Goal: Task Accomplishment & Management: Use online tool/utility

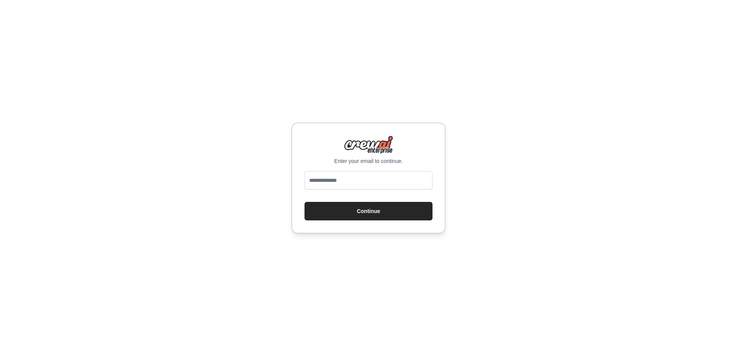
type input "**********"
click at [357, 213] on button "Continue" at bounding box center [368, 211] width 128 height 18
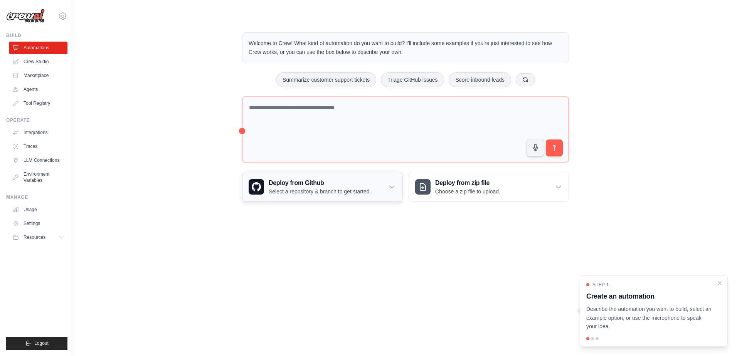
click at [312, 192] on p "Select a repository & branch to get started." at bounding box center [320, 192] width 102 height 8
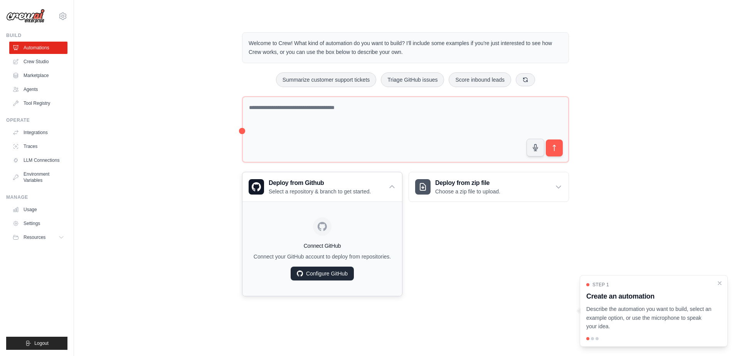
click at [320, 276] on link "Configure GitHub" at bounding box center [321, 274] width 63 height 14
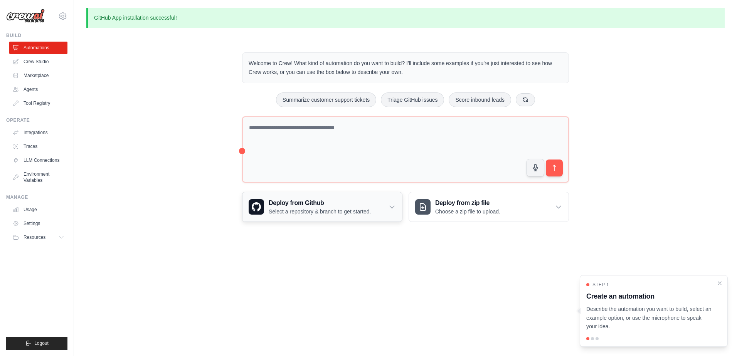
click at [325, 206] on h3 "Deploy from Github" at bounding box center [320, 202] width 102 height 9
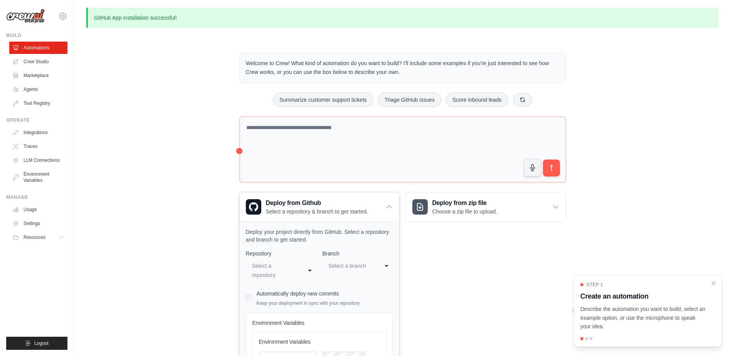
scroll to position [94, 0]
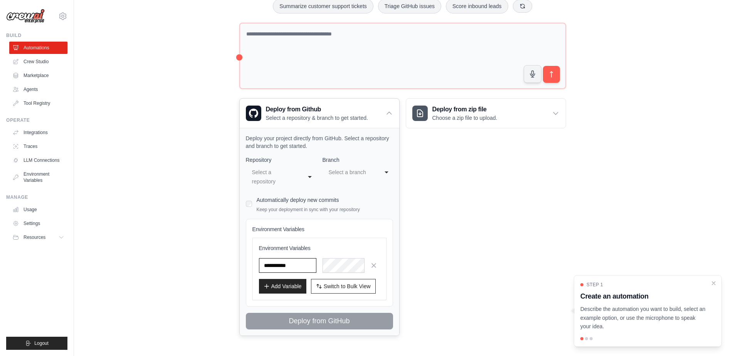
click at [304, 264] on input "text" at bounding box center [287, 265] width 57 height 15
click at [303, 177] on div "**********" at bounding box center [281, 176] width 71 height 23
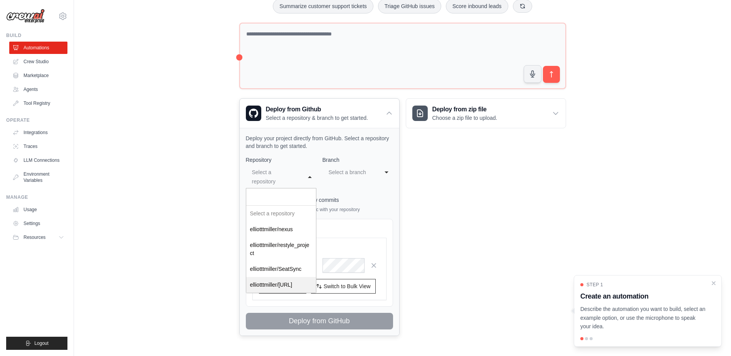
select select "**********"
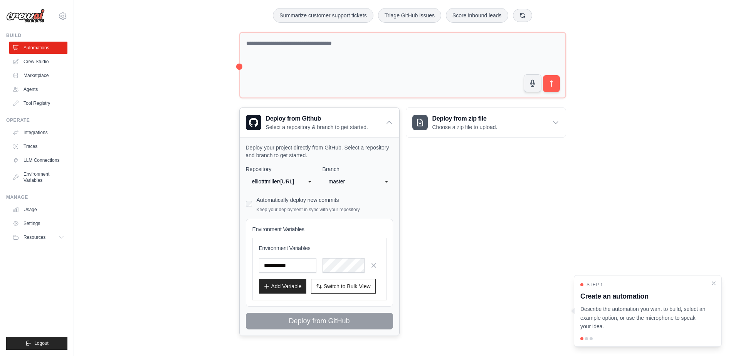
click at [360, 180] on div "master" at bounding box center [350, 181] width 43 height 9
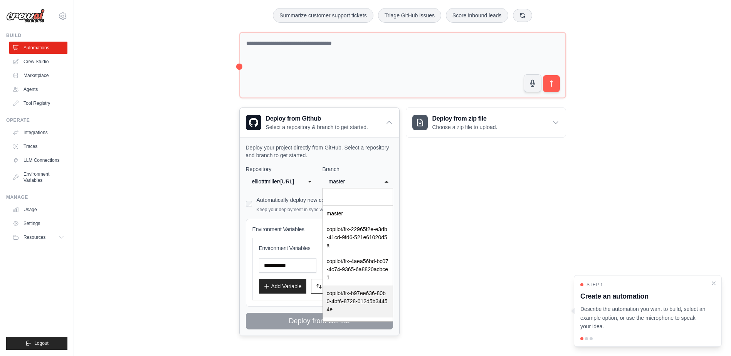
scroll to position [12, 0]
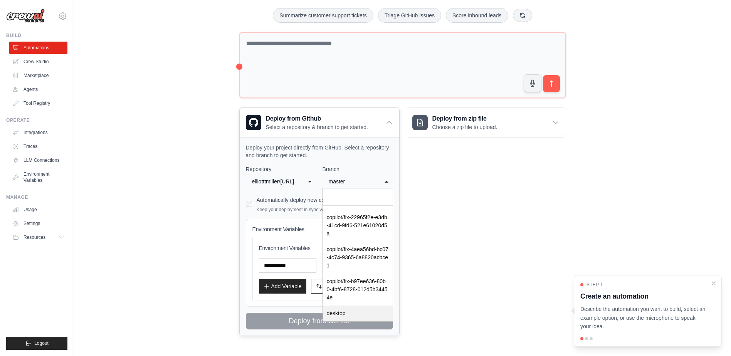
select select "*******"
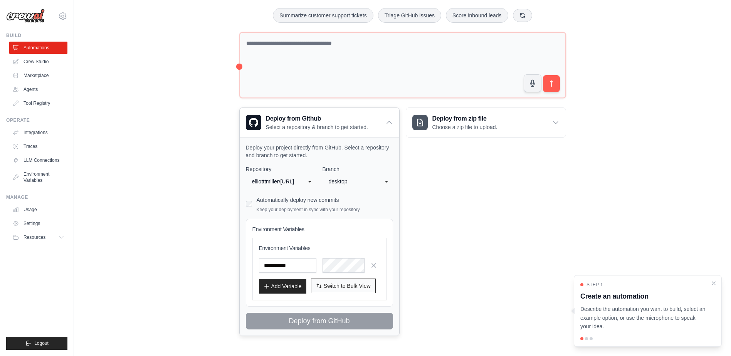
click at [332, 287] on span "Switch to Bulk View" at bounding box center [347, 286] width 47 height 8
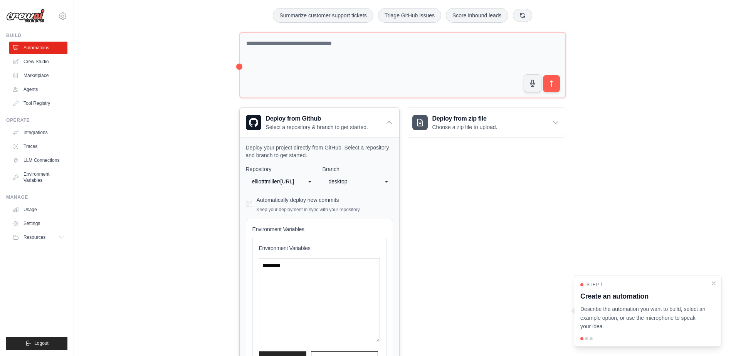
scroll to position [157, 0]
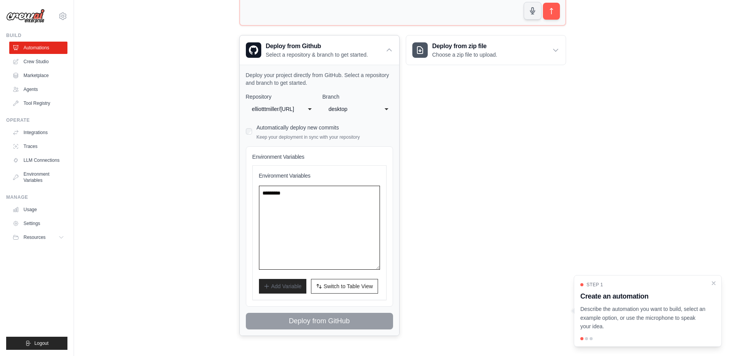
click at [301, 218] on textarea at bounding box center [319, 228] width 121 height 84
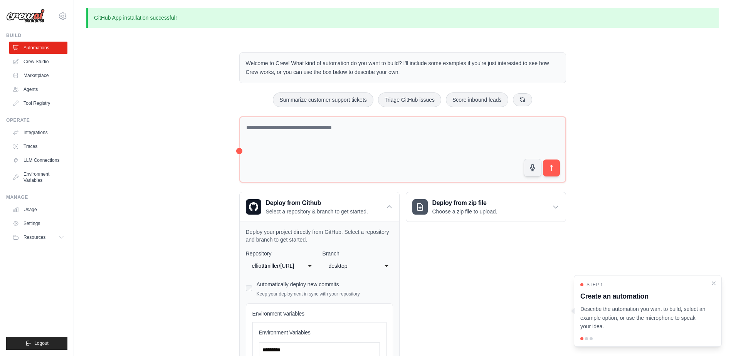
click at [200, 168] on div "Welcome to Crew! What kind of automation do you want to build? I'll include som…" at bounding box center [402, 272] width 632 height 465
click at [38, 136] on link "Integrations" at bounding box center [39, 132] width 58 height 12
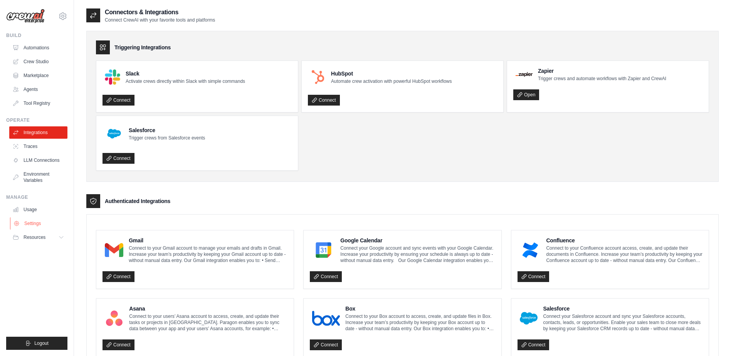
click at [34, 221] on link "Settings" at bounding box center [39, 223] width 58 height 12
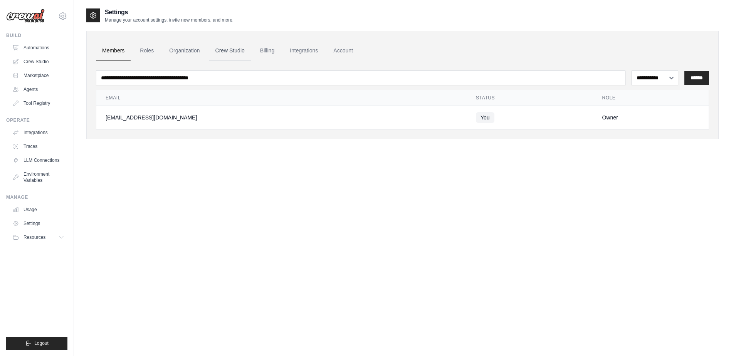
click at [232, 52] on link "Crew Studio" at bounding box center [230, 50] width 42 height 21
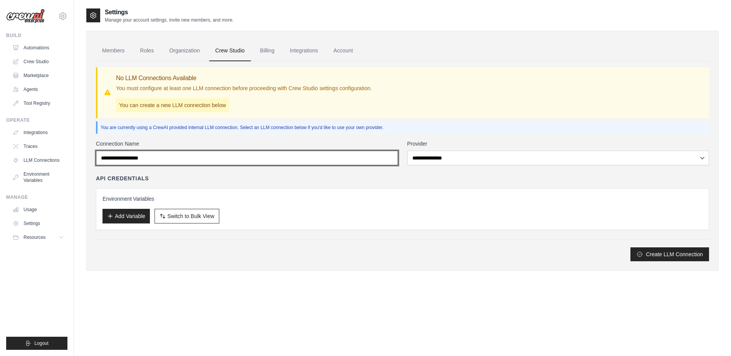
click at [173, 161] on input "Connection Name" at bounding box center [247, 158] width 302 height 15
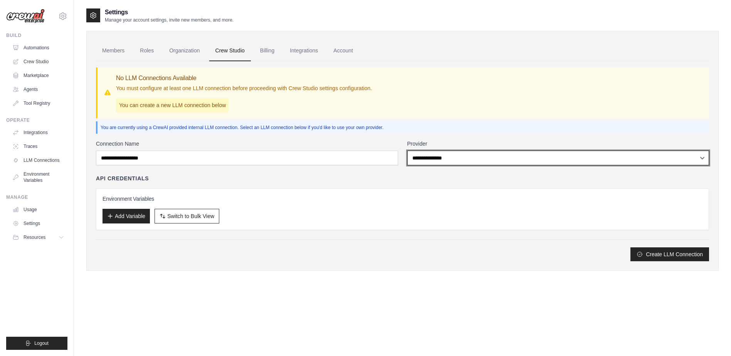
click at [472, 156] on select "**********" at bounding box center [558, 158] width 302 height 15
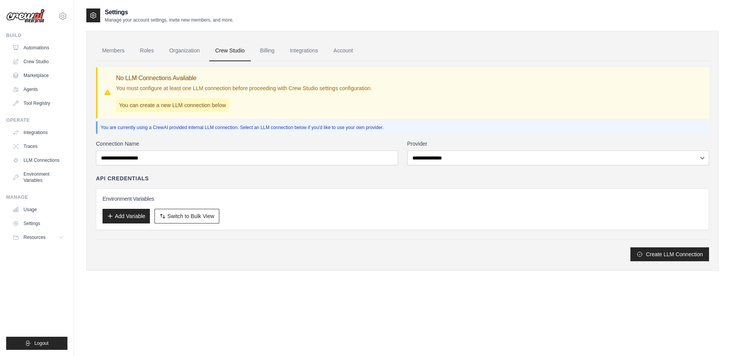
click at [438, 130] on p "You are currently using a CrewAI provided internal LLM connection. Select an LL…" at bounding box center [403, 127] width 605 height 6
click at [33, 142] on link "Traces" at bounding box center [39, 146] width 58 height 12
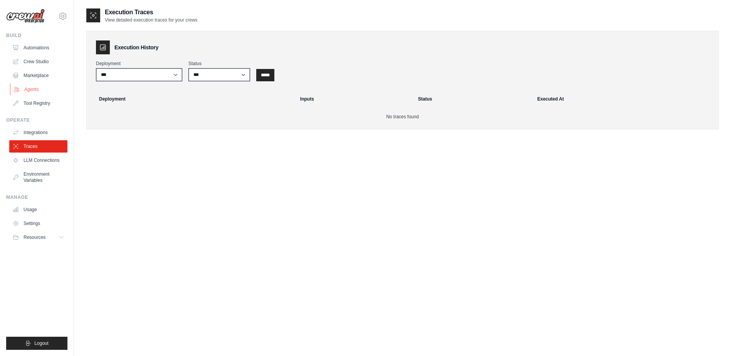
click at [32, 92] on link "Agents" at bounding box center [39, 89] width 58 height 12
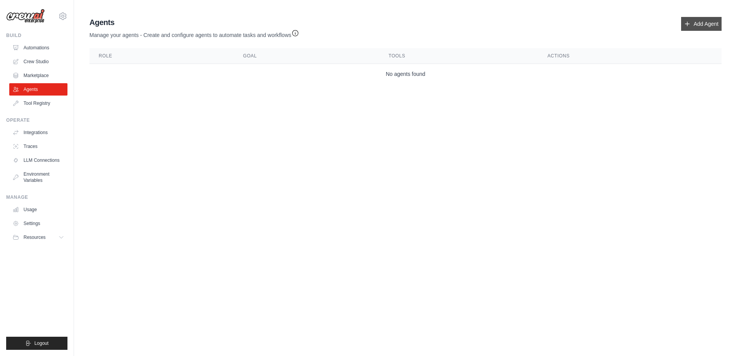
click at [694, 20] on link "Add Agent" at bounding box center [701, 24] width 40 height 14
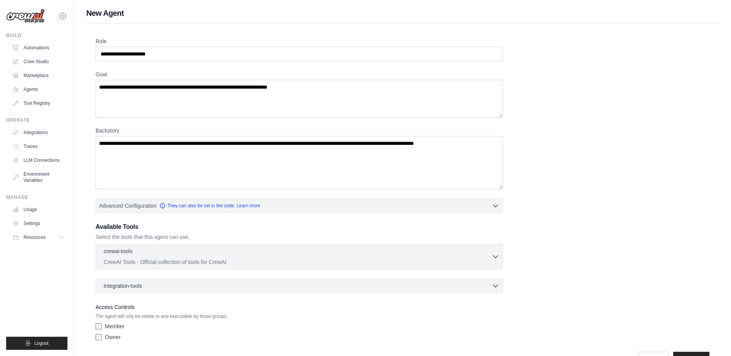
scroll to position [23, 0]
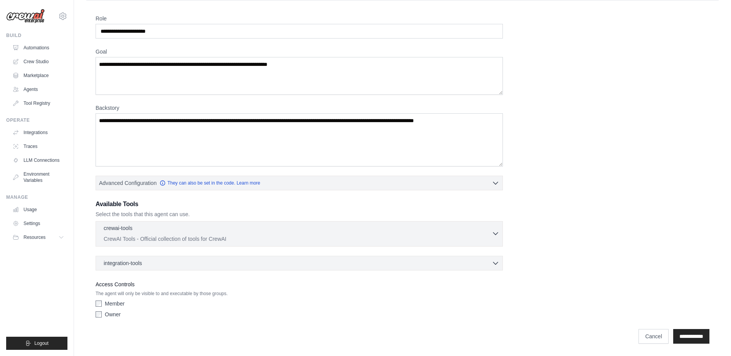
click at [146, 233] on div "crewai-tools 0 selected" at bounding box center [298, 228] width 388 height 9
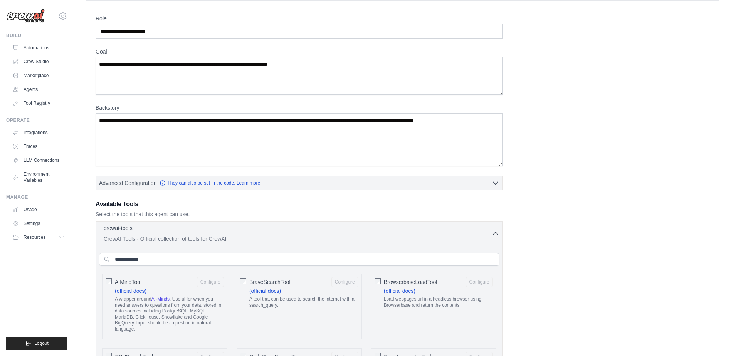
click at [146, 233] on div "crewai-tools 0 selected" at bounding box center [298, 228] width 388 height 9
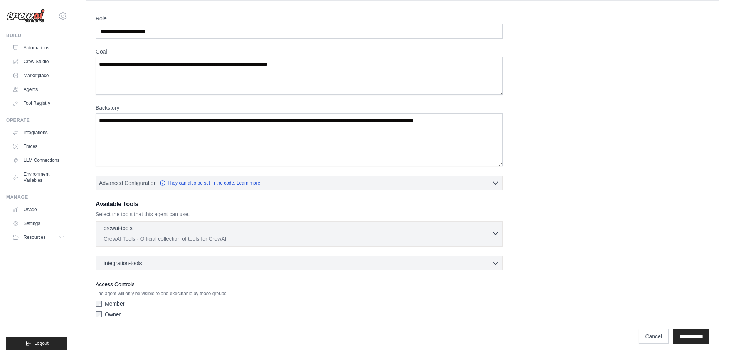
click at [146, 233] on div "crewai-tools 0 selected" at bounding box center [298, 228] width 388 height 9
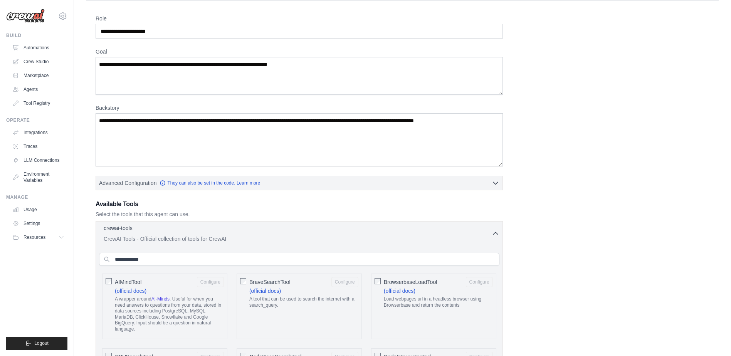
click at [146, 233] on div "crewai-tools 0 selected" at bounding box center [298, 228] width 388 height 9
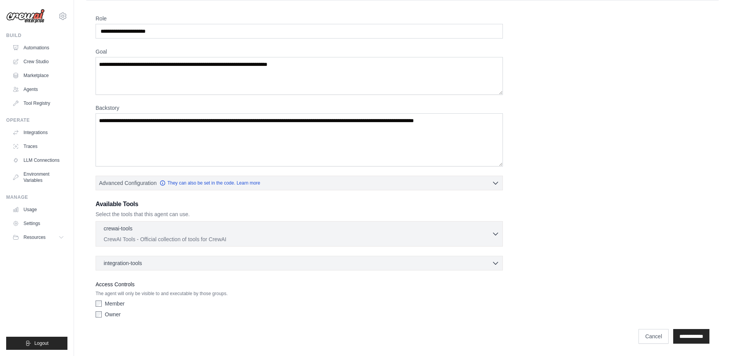
scroll to position [0, 0]
